Goal: Transaction & Acquisition: Download file/media

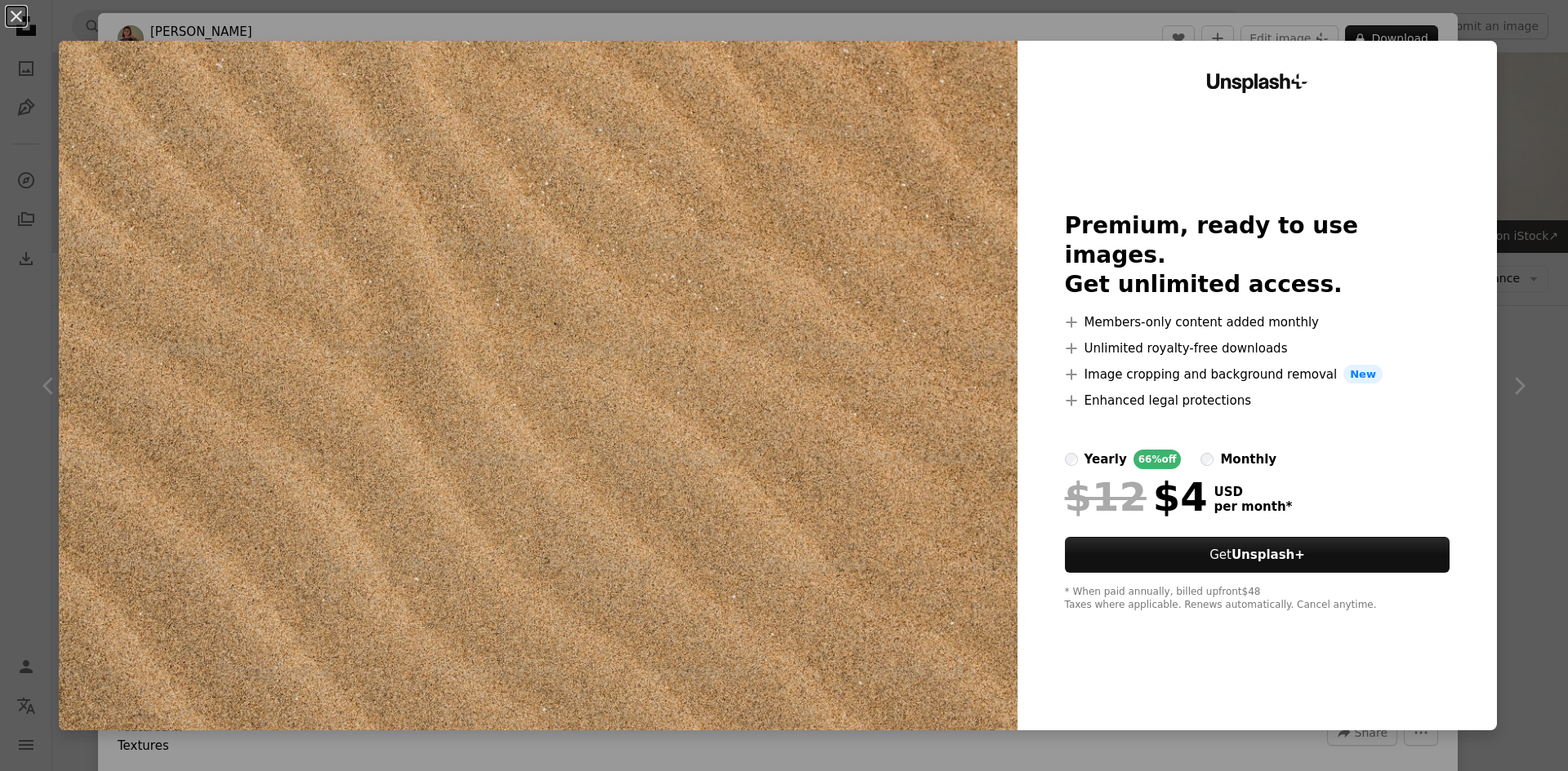
scroll to position [3265, 0]
click at [695, 282] on img at bounding box center [537, 385] width 958 height 689
click at [16, 15] on button "An X shape" at bounding box center [16, 16] width 20 height 20
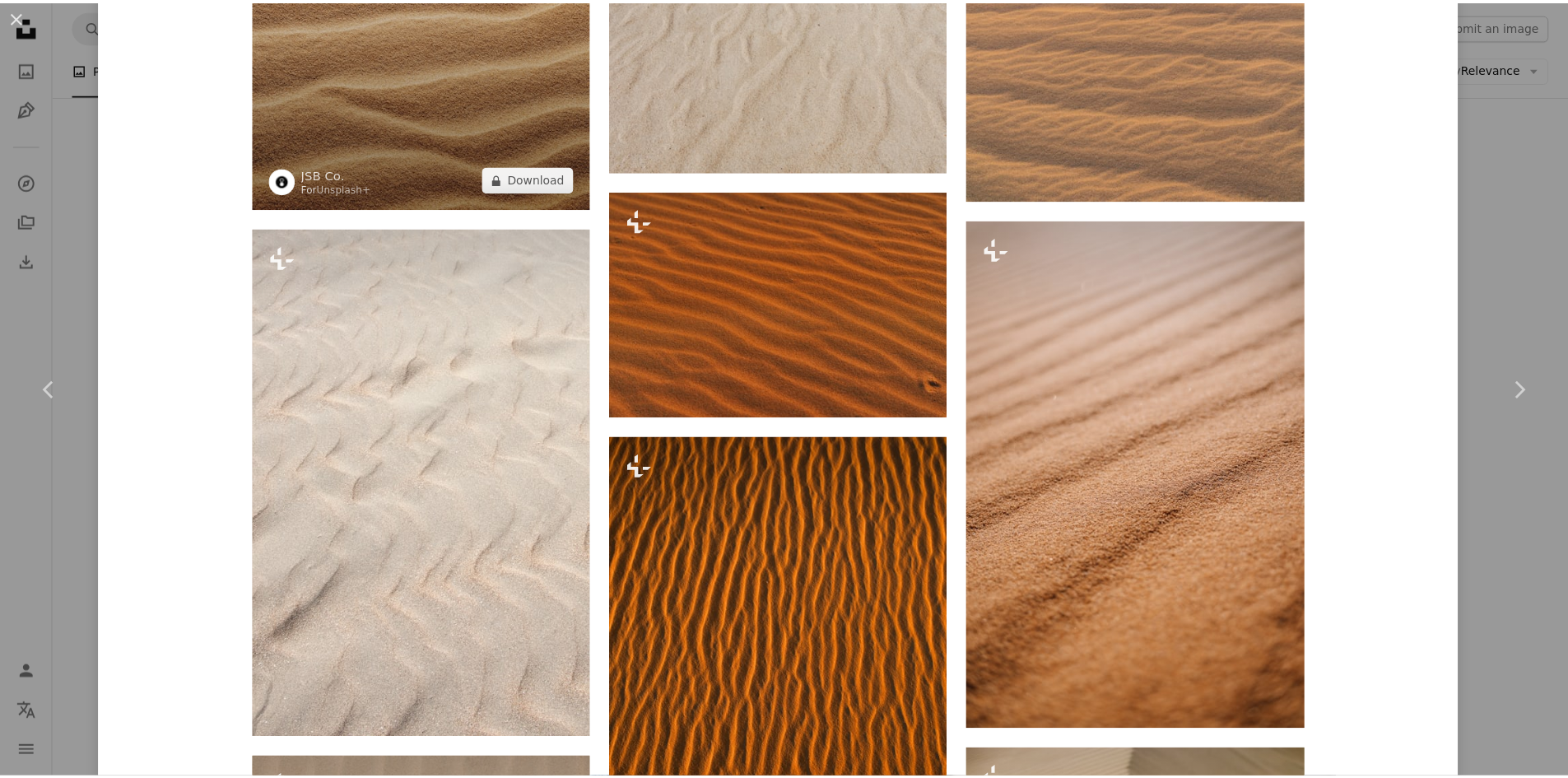
scroll to position [1318, 0]
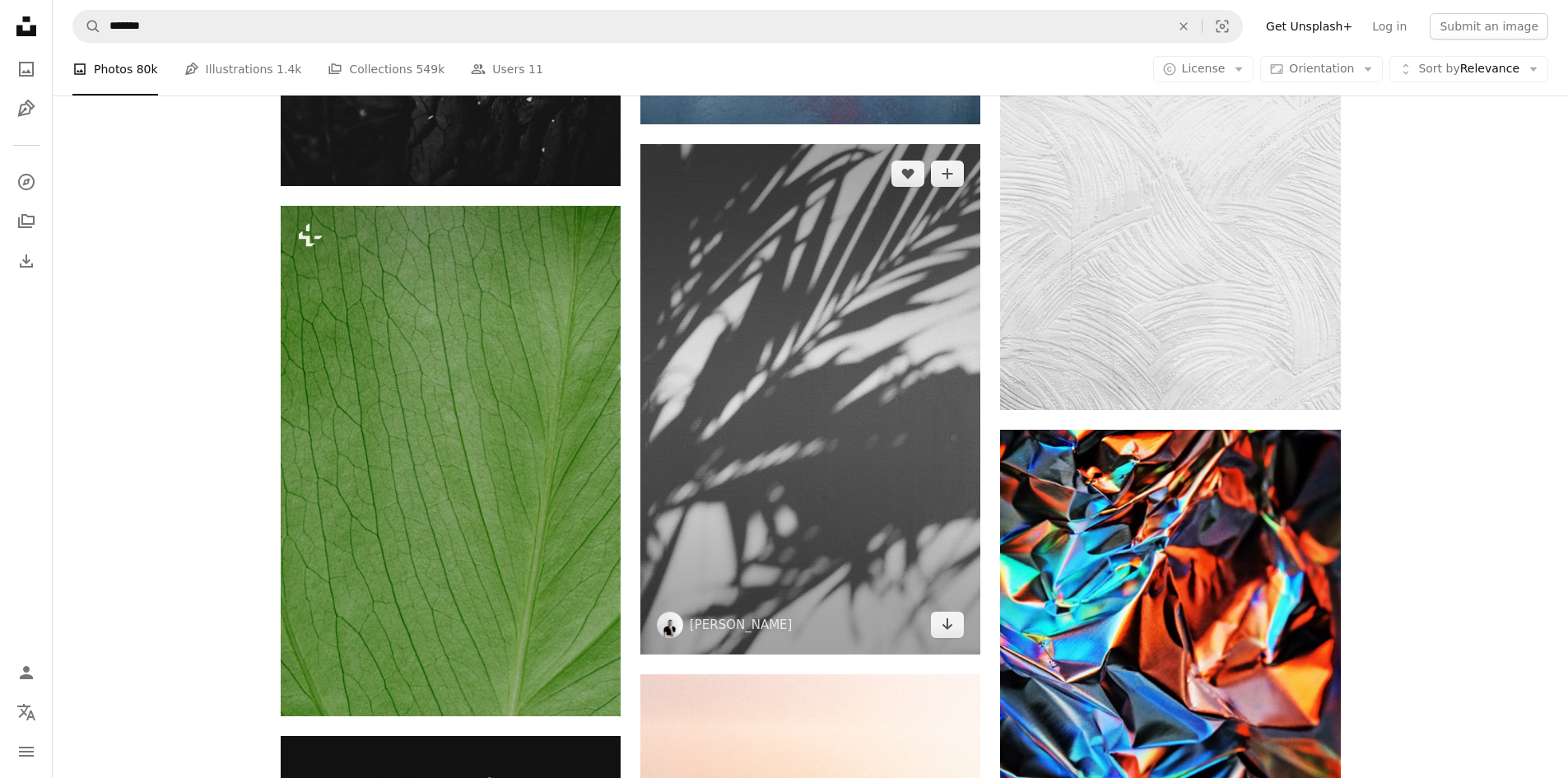
scroll to position [4612, 0]
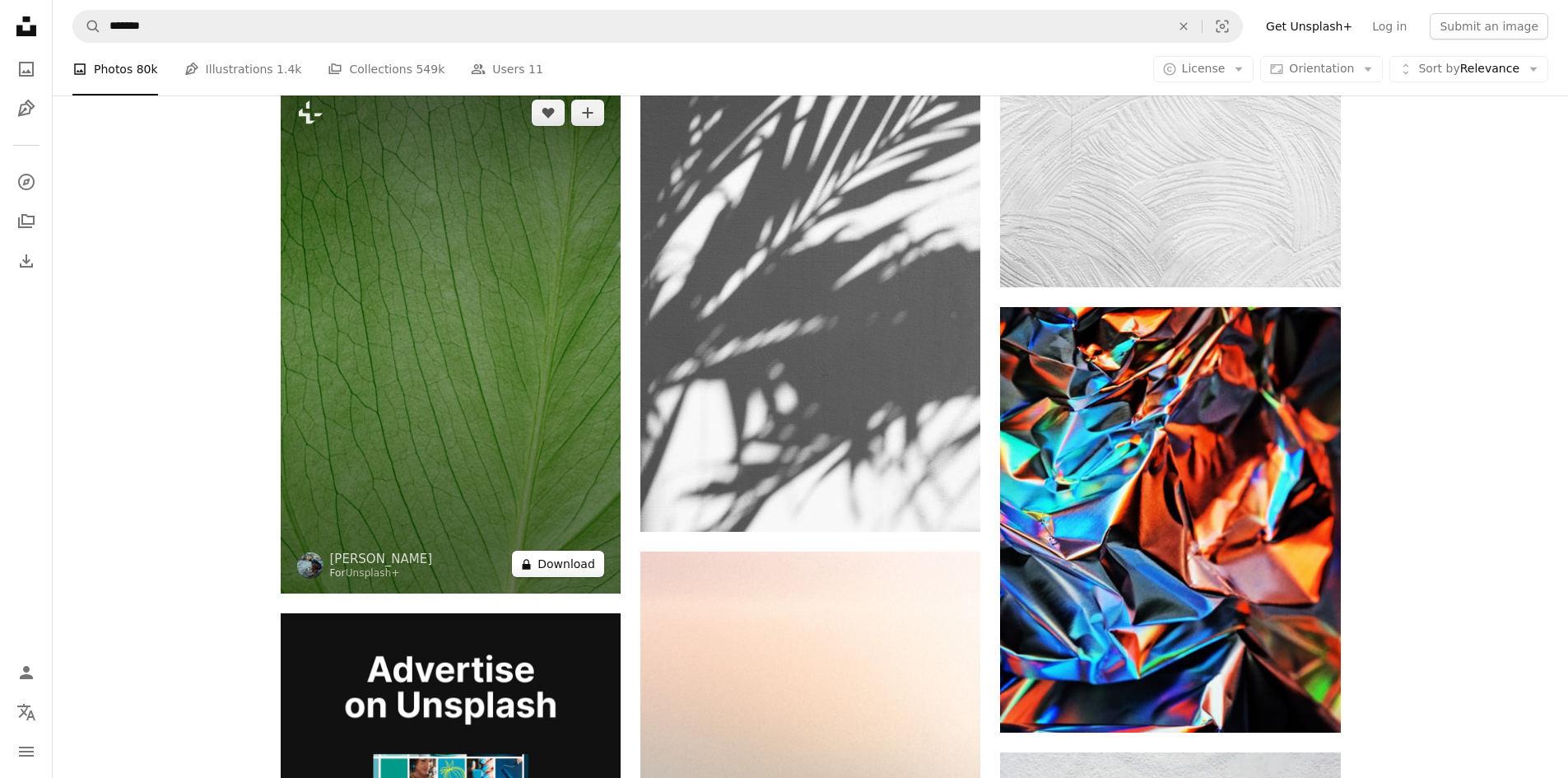
click at [555, 563] on button "A lock Download" at bounding box center [558, 564] width 93 height 27
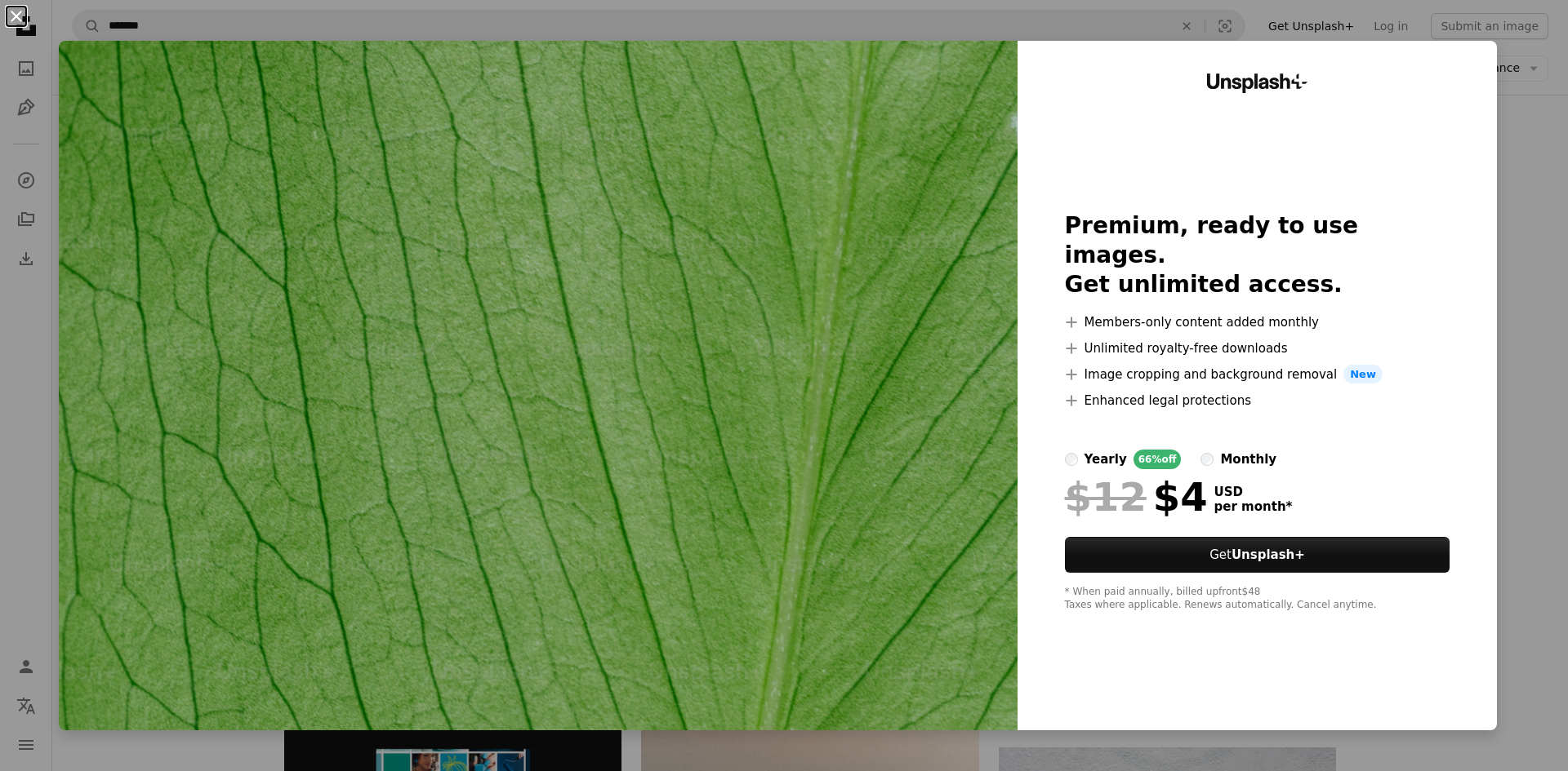
click at [14, 12] on button "An X shape" at bounding box center [16, 16] width 20 height 20
